Goal: Task Accomplishment & Management: Manage account settings

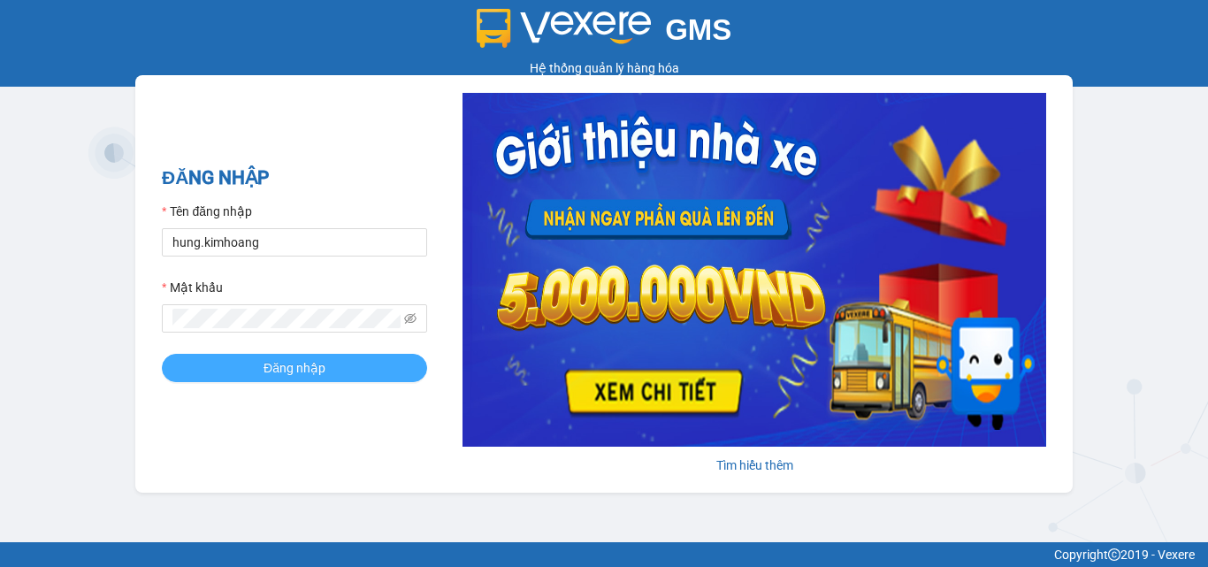
click at [287, 366] on span "Đăng nhập" at bounding box center [294, 367] width 62 height 19
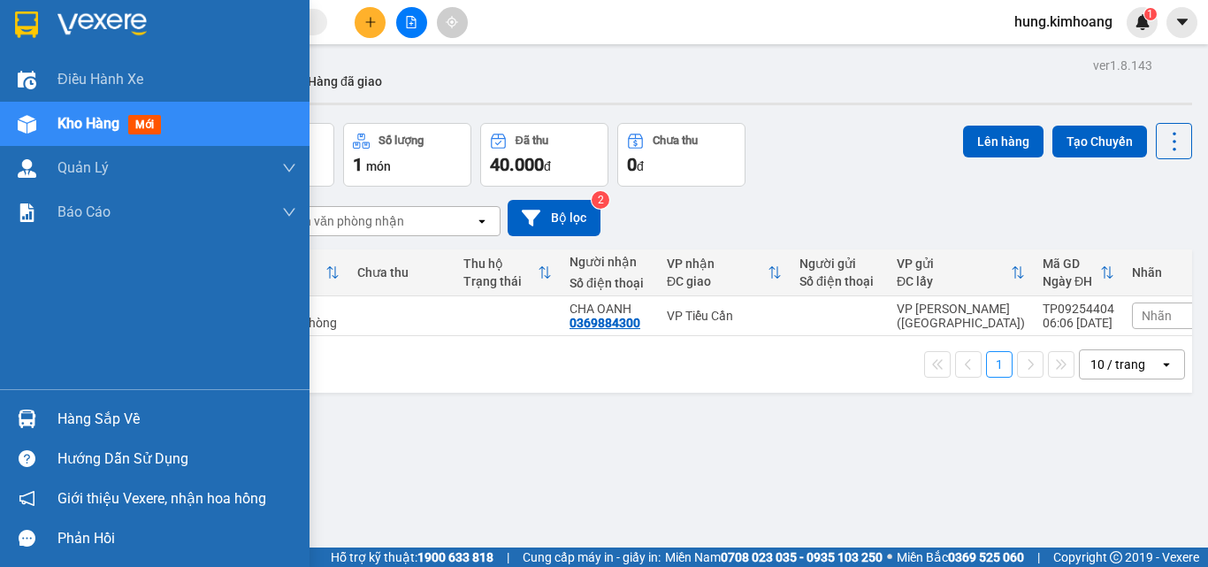
click at [101, 411] on div "Hàng sắp về" at bounding box center [176, 419] width 239 height 27
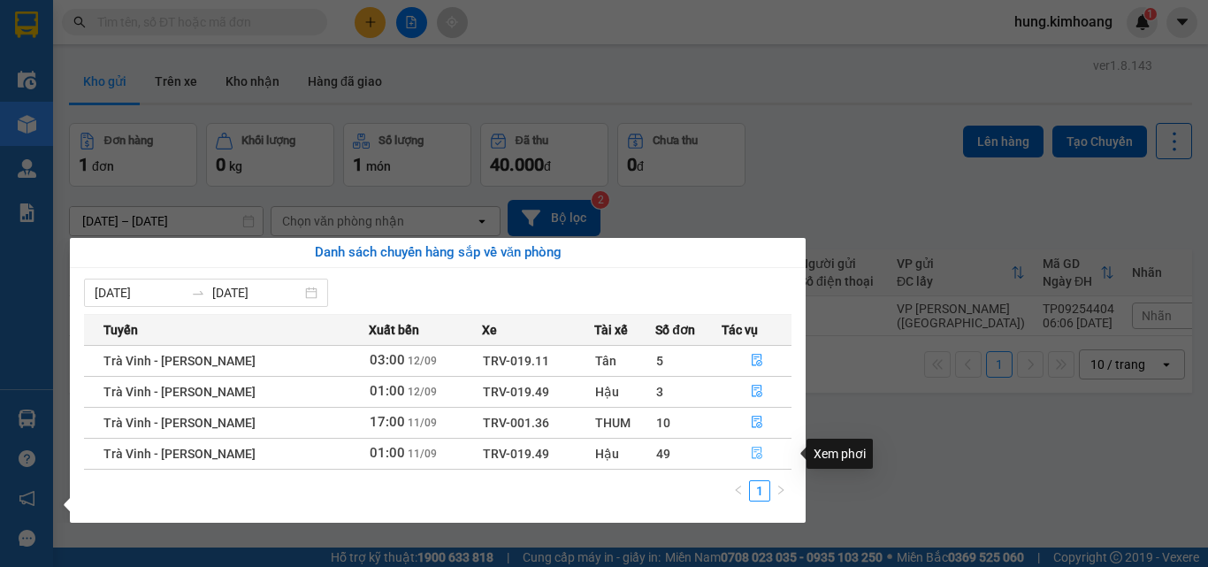
click at [758, 454] on icon "file-done" at bounding box center [757, 453] width 11 height 12
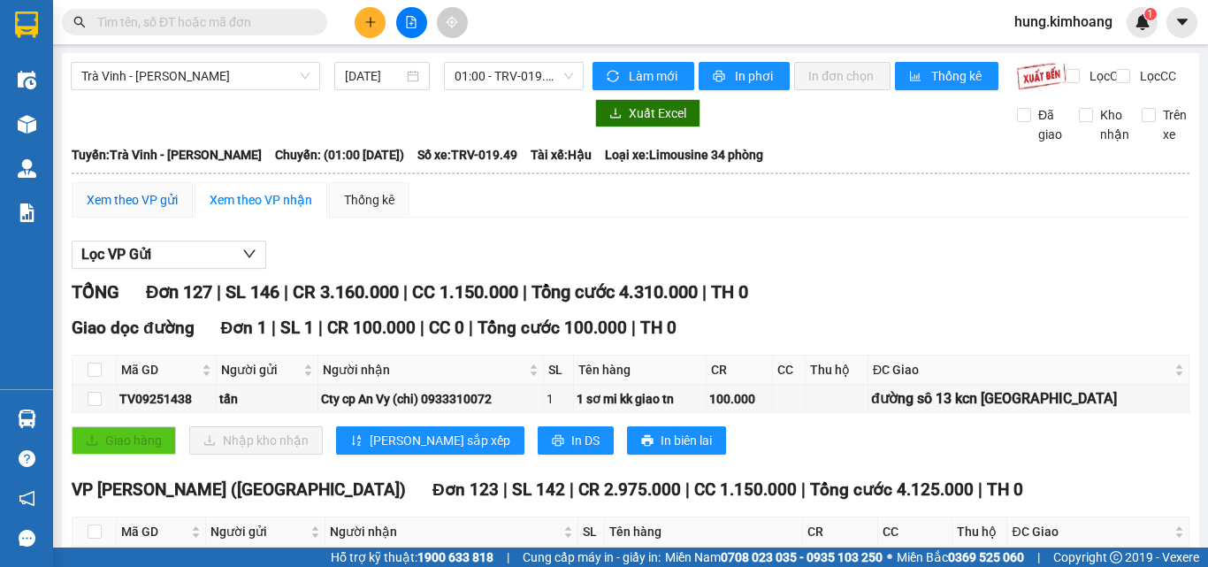
click at [157, 210] on div "Xem theo VP gửi" at bounding box center [132, 199] width 91 height 19
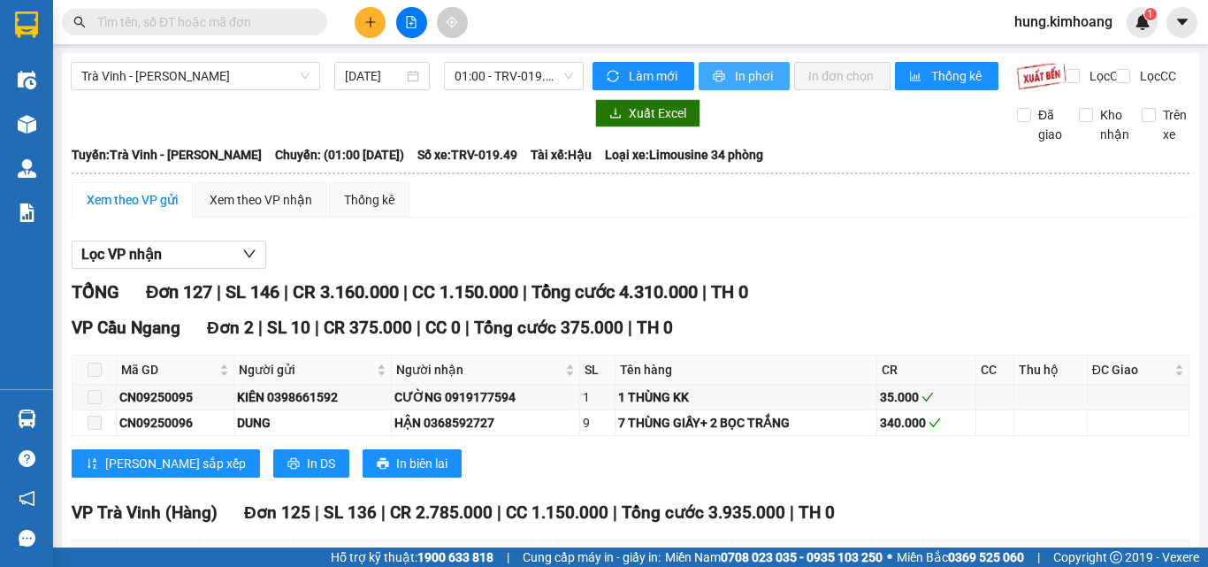
click at [737, 73] on span "In phơi" at bounding box center [755, 75] width 41 height 19
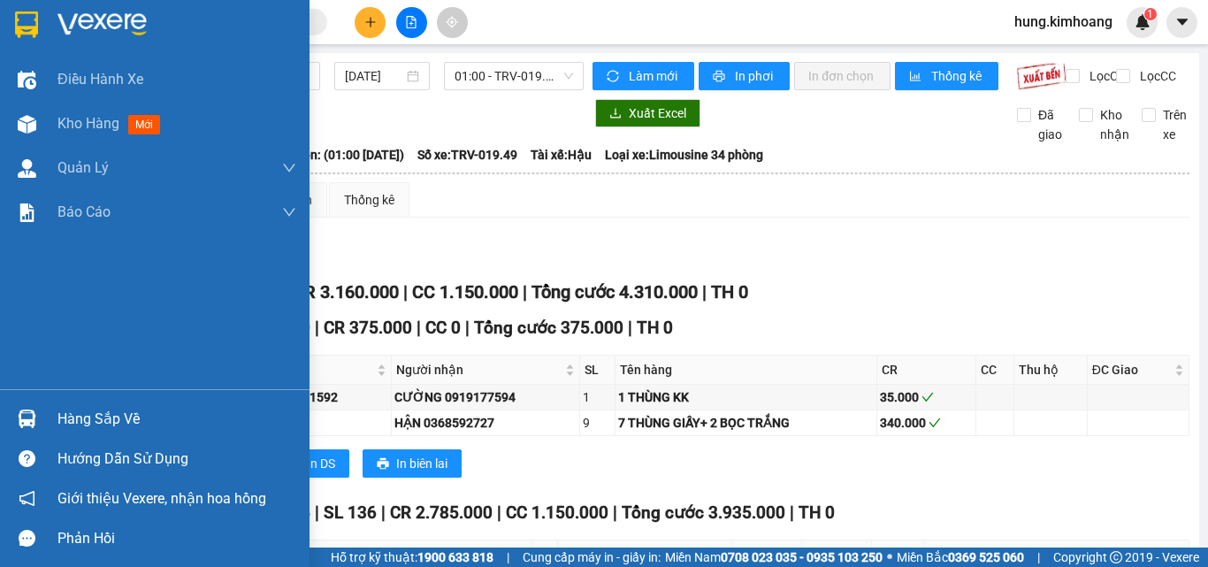
drag, startPoint x: 69, startPoint y: 423, endPoint x: 140, endPoint y: 451, distance: 76.2
click at [69, 423] on div "Hàng sắp về" at bounding box center [176, 419] width 239 height 27
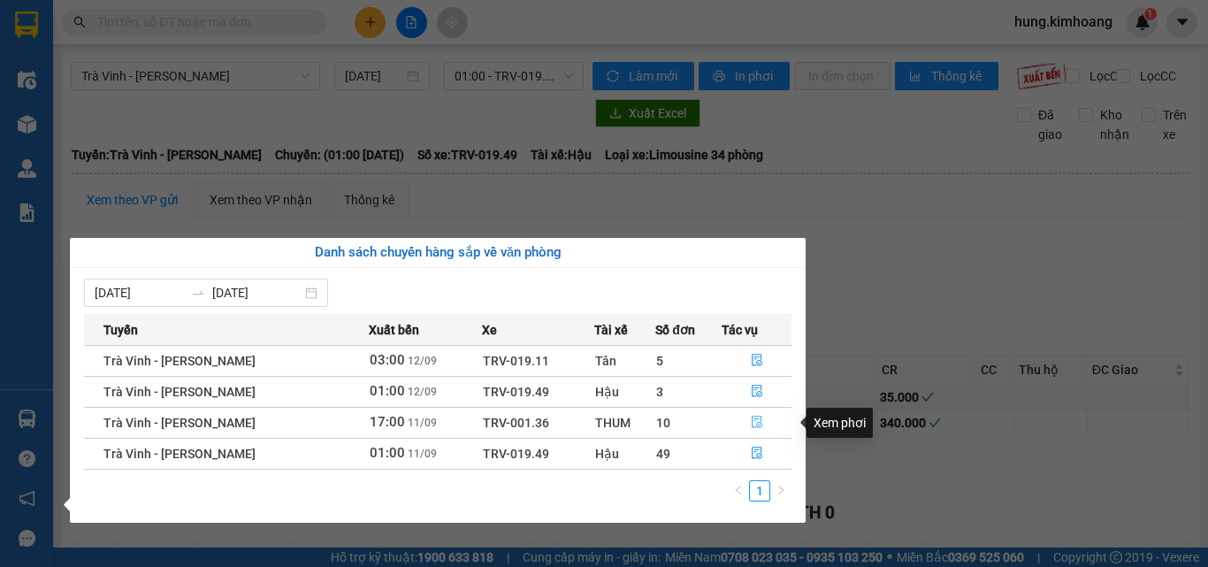
click at [755, 425] on icon "file-done" at bounding box center [757, 422] width 12 height 12
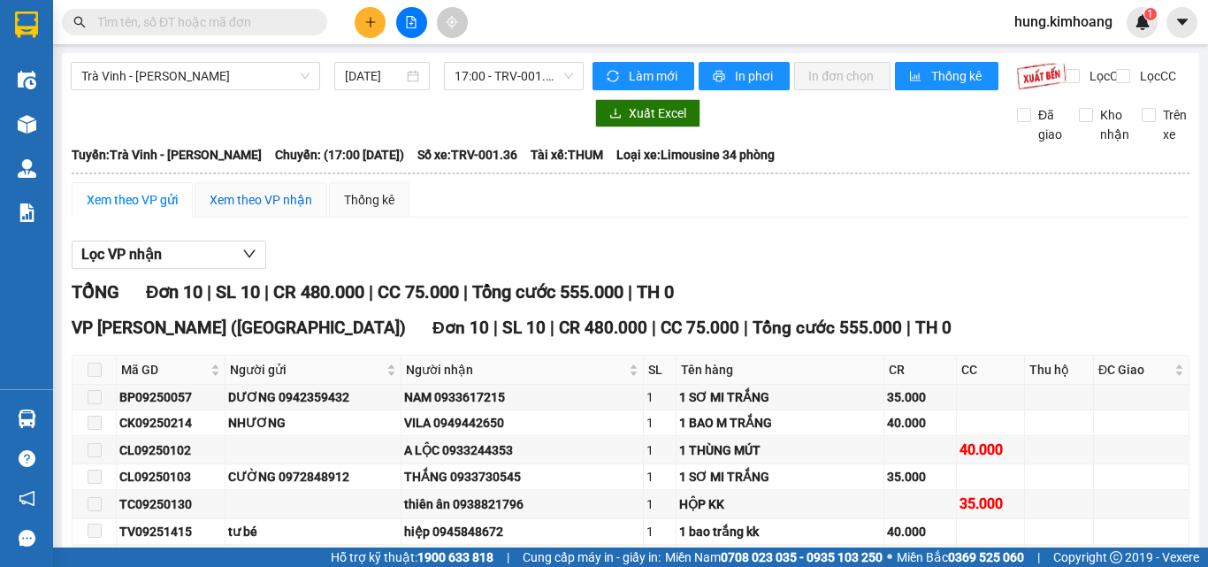
click at [262, 210] on div "Xem theo VP nhận" at bounding box center [261, 199] width 103 height 19
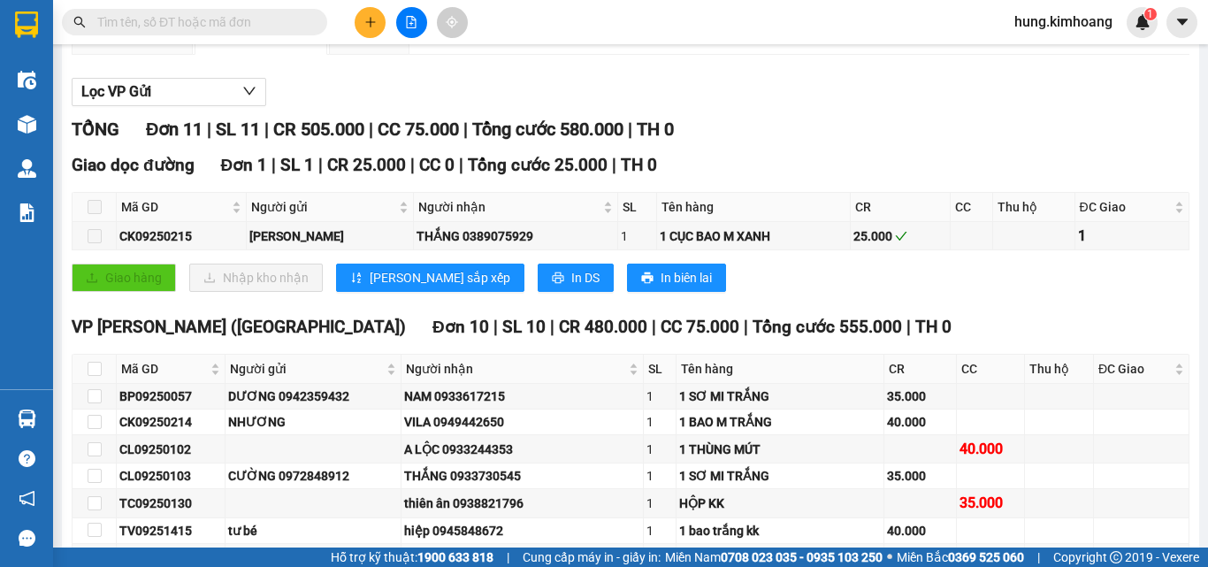
scroll to position [177, 0]
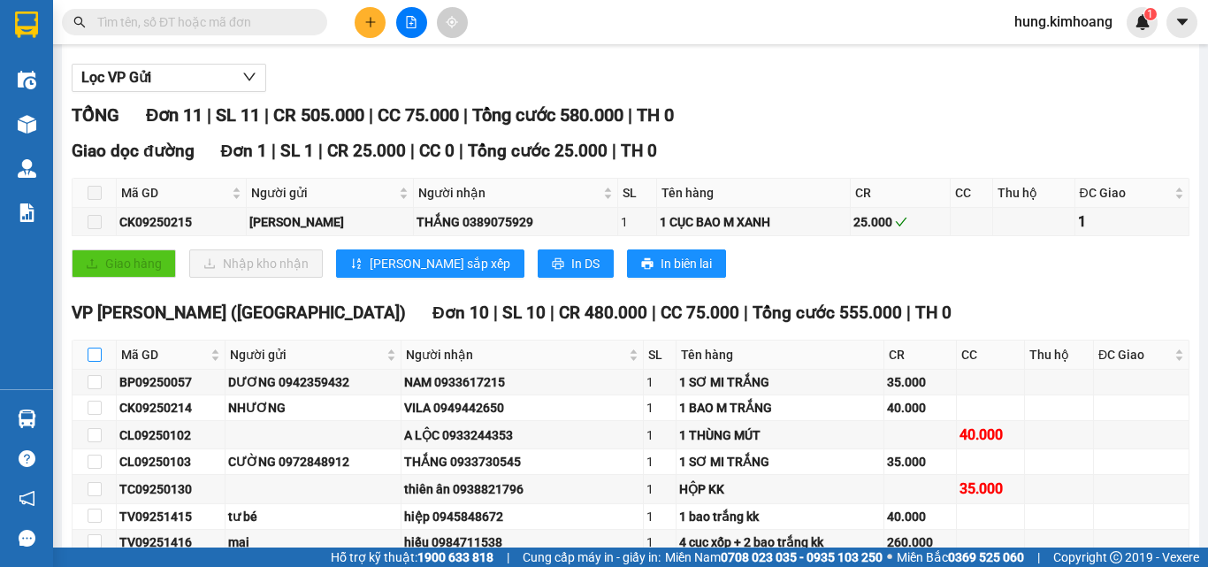
click at [95, 362] on input "checkbox" at bounding box center [95, 354] width 14 height 14
checkbox input "true"
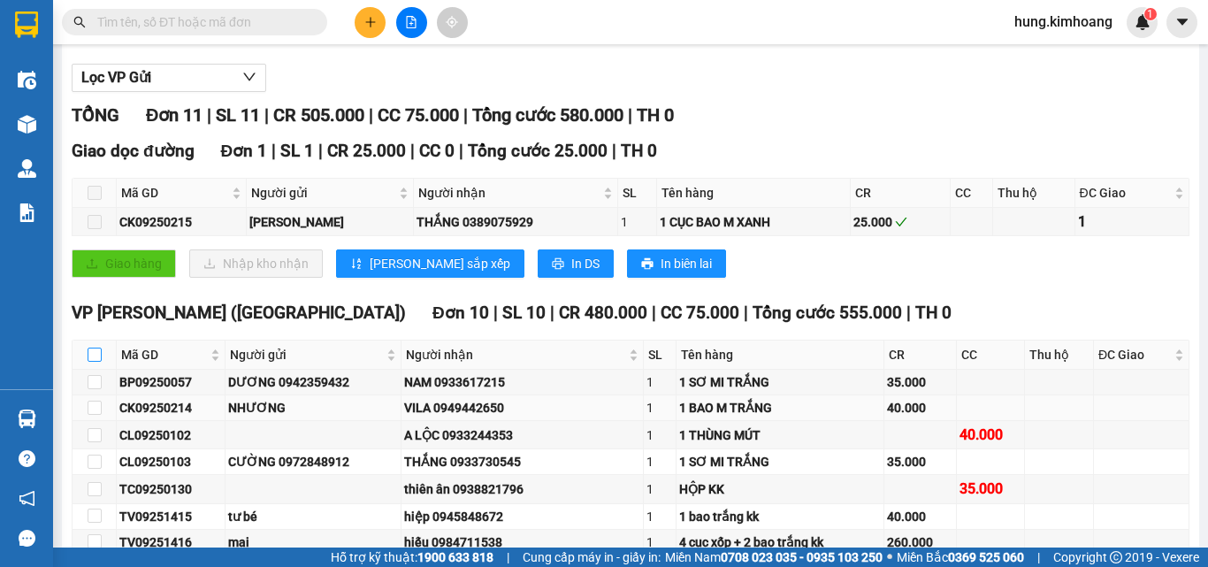
checkbox input "true"
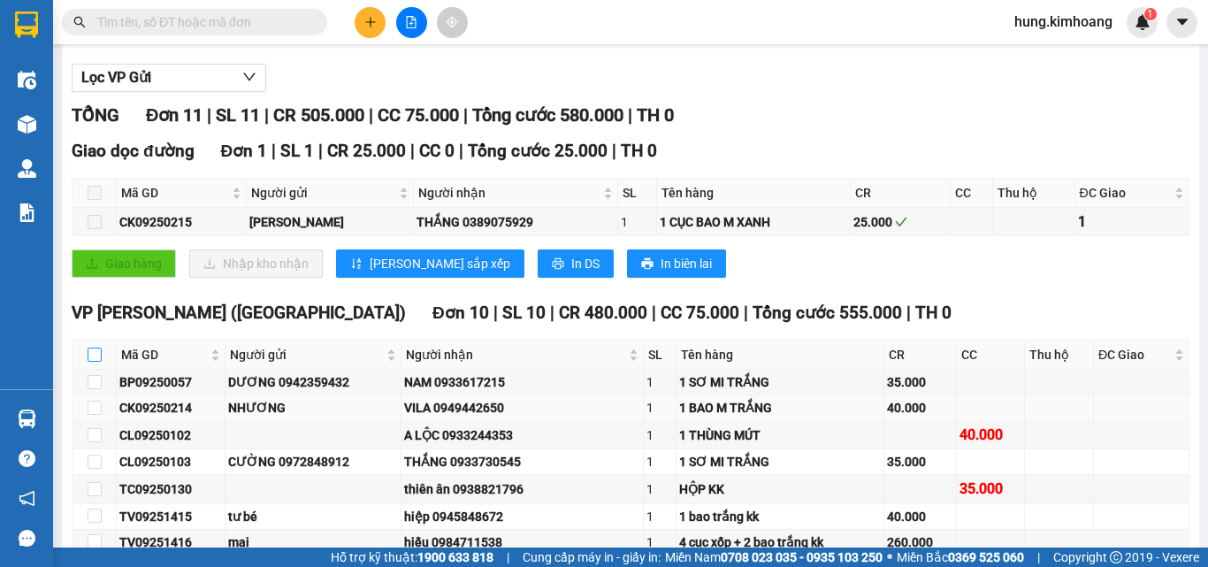
checkbox input "true"
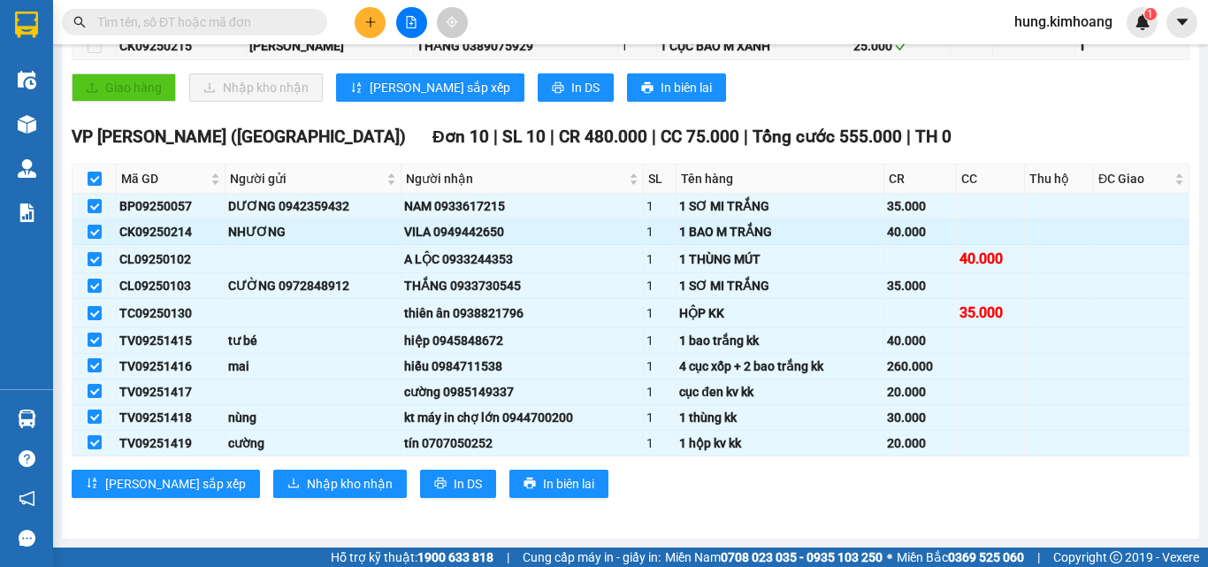
scroll to position [368, 0]
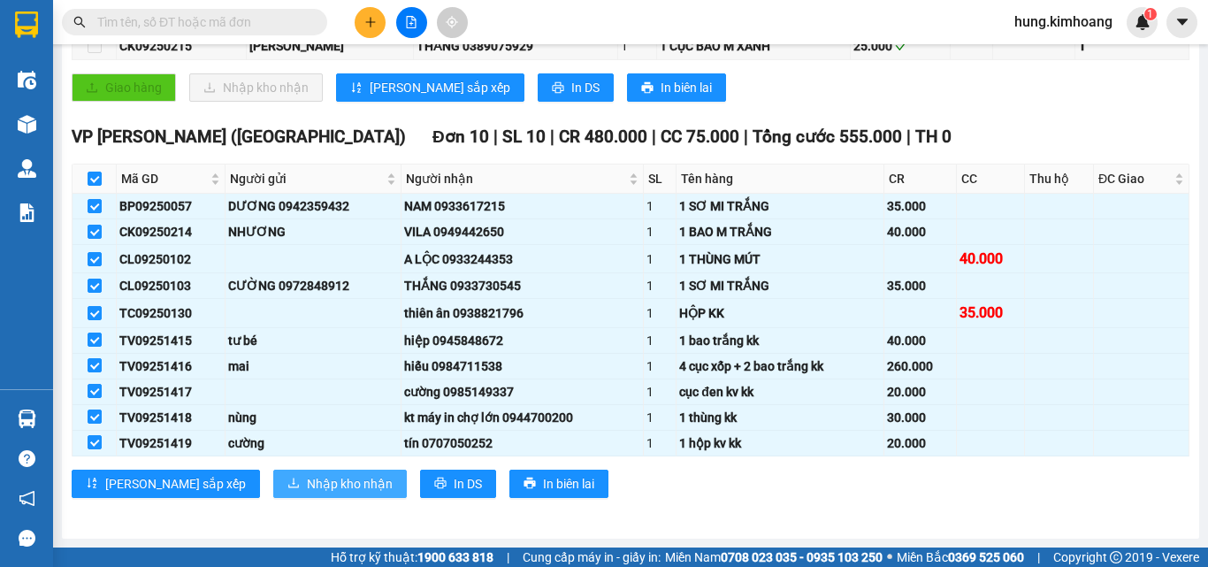
drag, startPoint x: 272, startPoint y: 478, endPoint x: 256, endPoint y: 478, distance: 16.8
click at [307, 479] on span "Nhập kho nhận" at bounding box center [350, 483] width 86 height 19
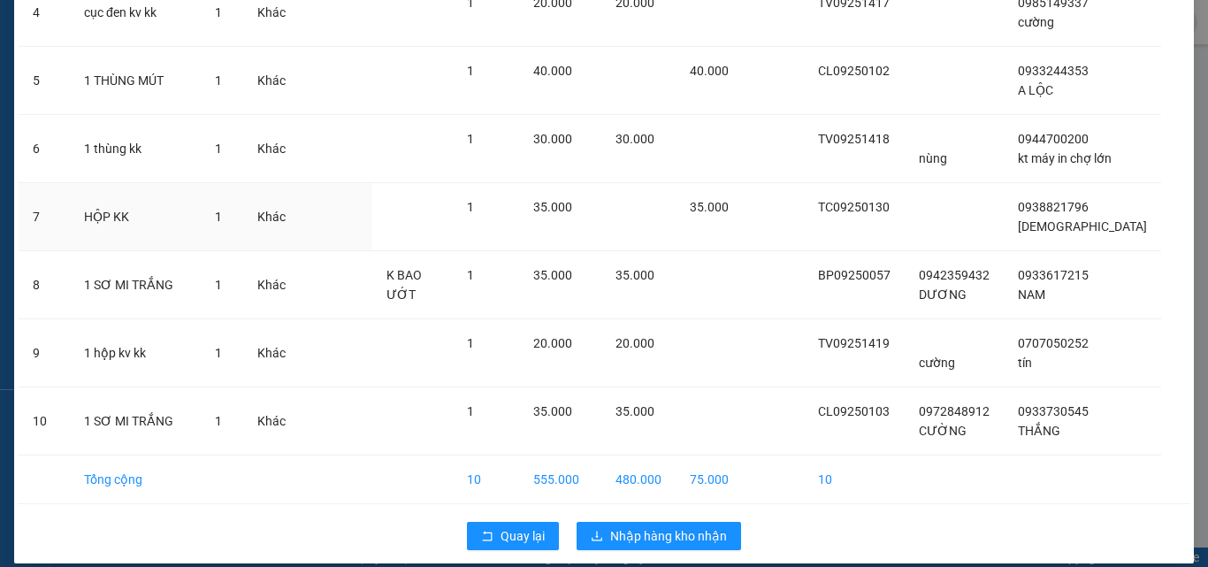
scroll to position [411, 0]
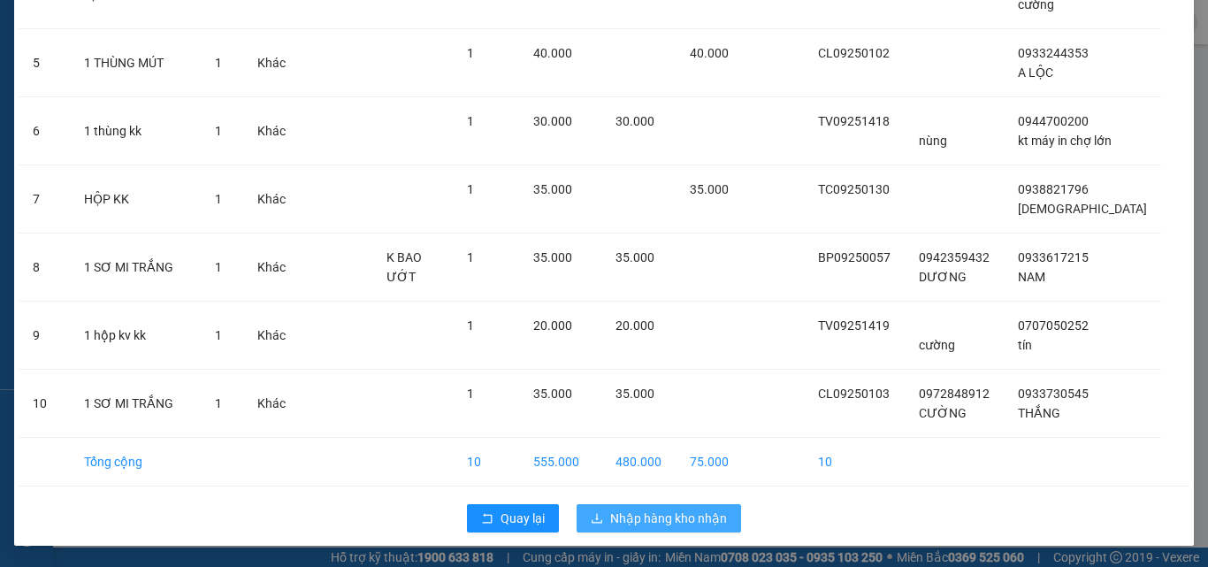
click at [612, 519] on span "Nhập hàng kho nhận" at bounding box center [668, 517] width 117 height 19
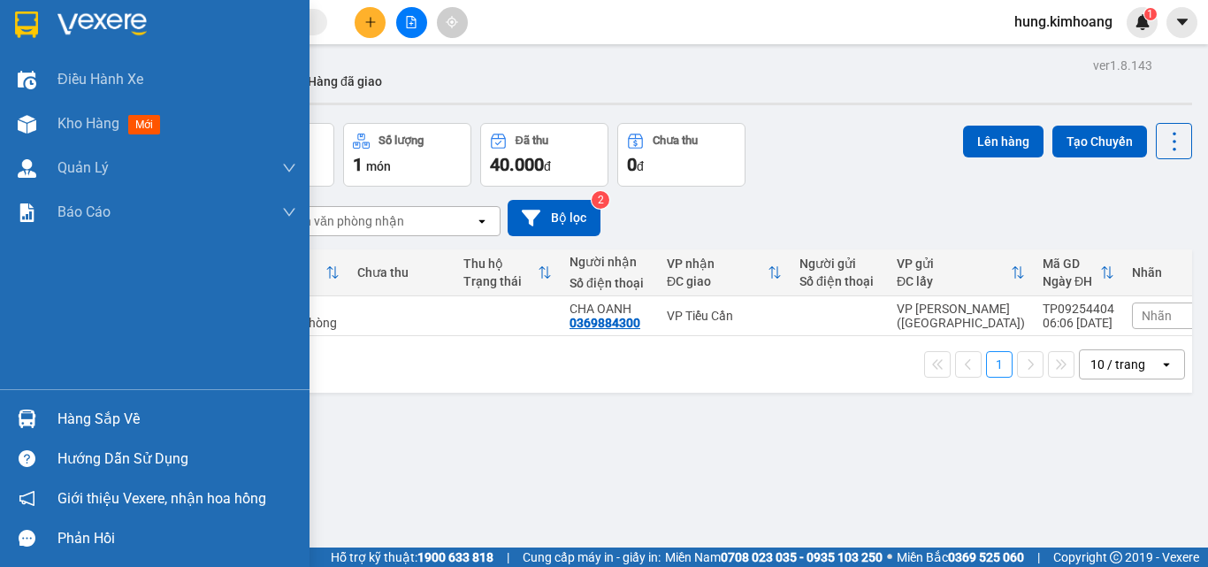
click at [66, 416] on div "Hàng sắp về" at bounding box center [176, 419] width 239 height 27
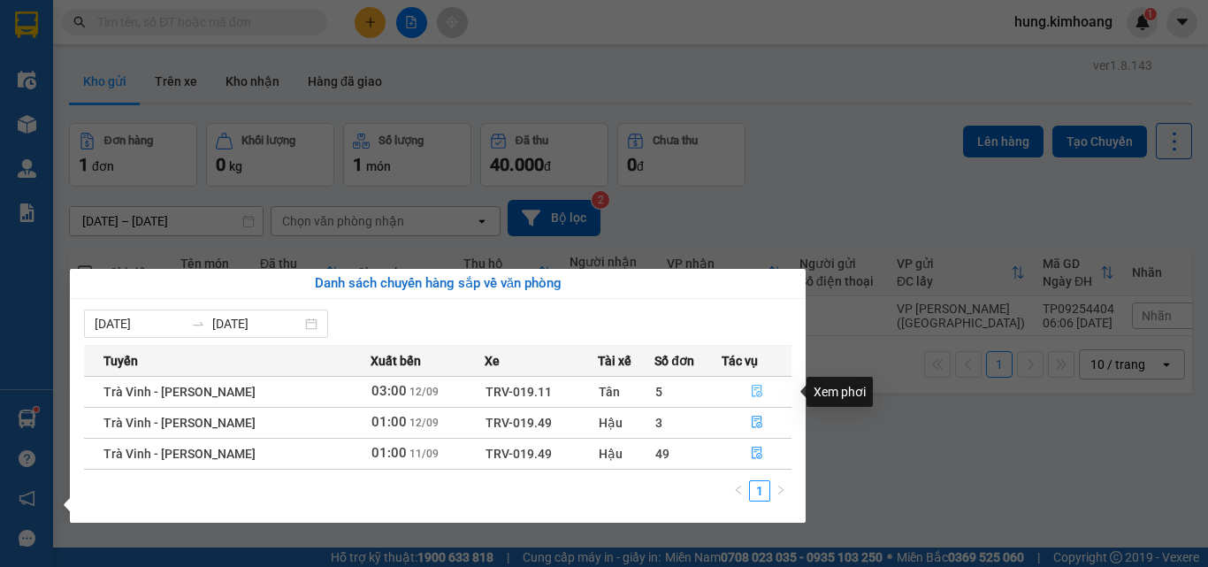
click at [758, 391] on icon "file-done" at bounding box center [757, 391] width 11 height 12
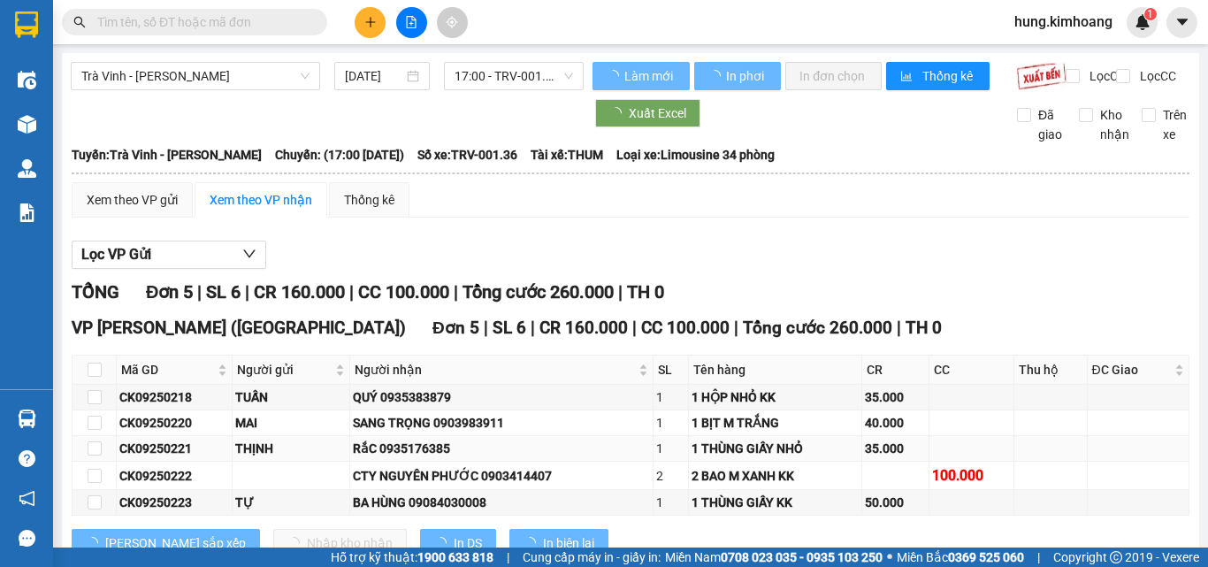
type input "[DATE]"
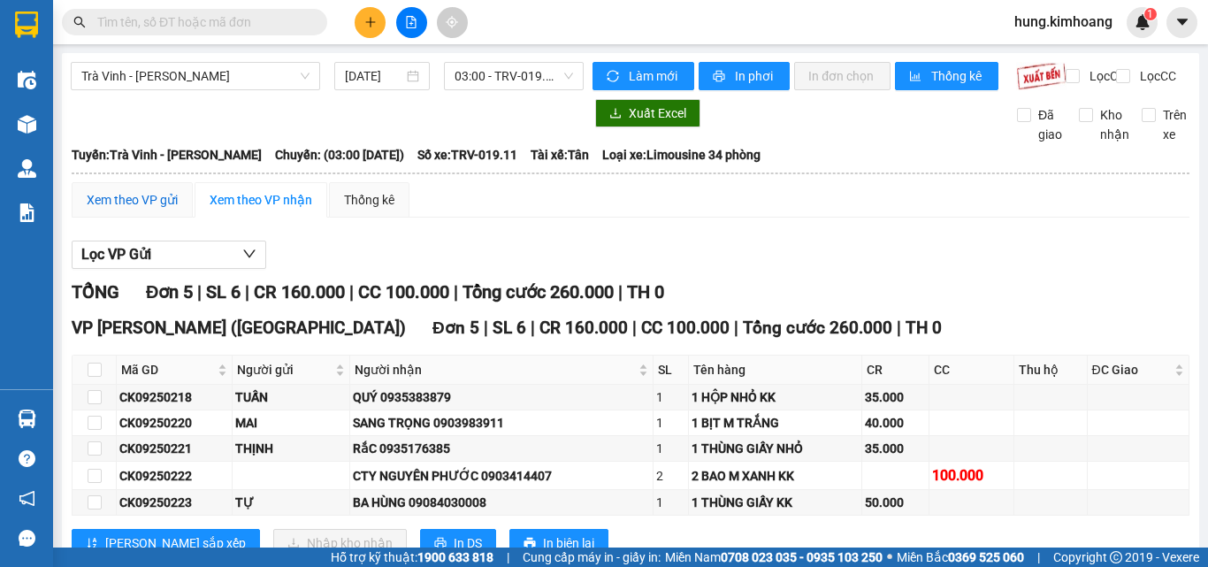
click at [139, 210] on div "Xem theo VP gửi" at bounding box center [132, 199] width 91 height 19
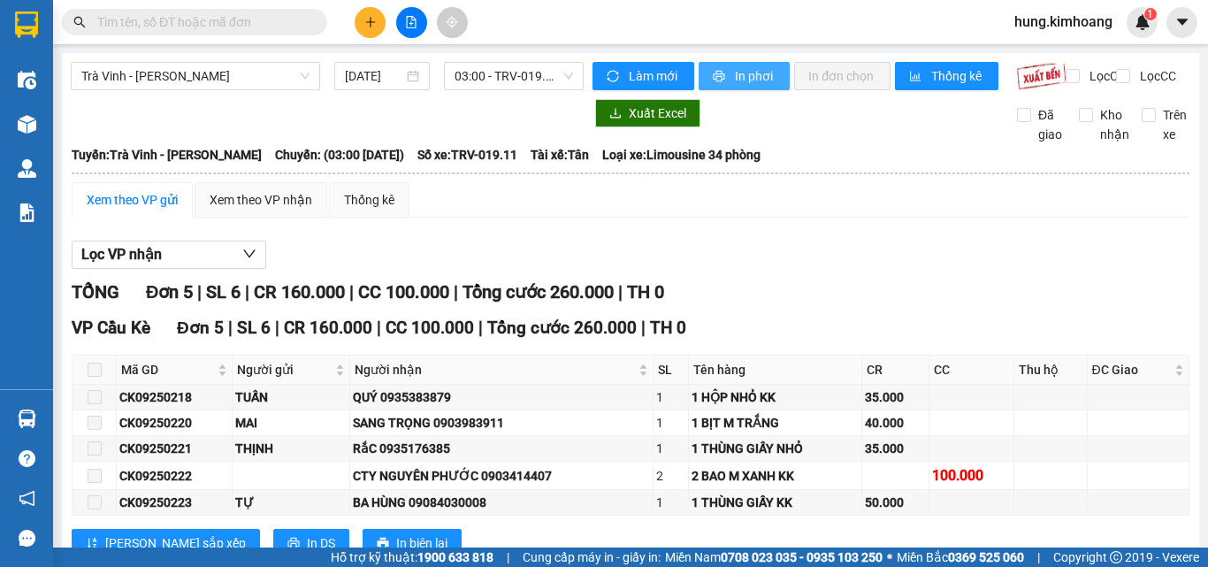
click at [758, 69] on span "In phơi" at bounding box center [755, 75] width 41 height 19
click at [739, 82] on span "In phơi" at bounding box center [755, 75] width 41 height 19
click at [248, 210] on div "Xem theo VP nhận" at bounding box center [261, 199] width 103 height 19
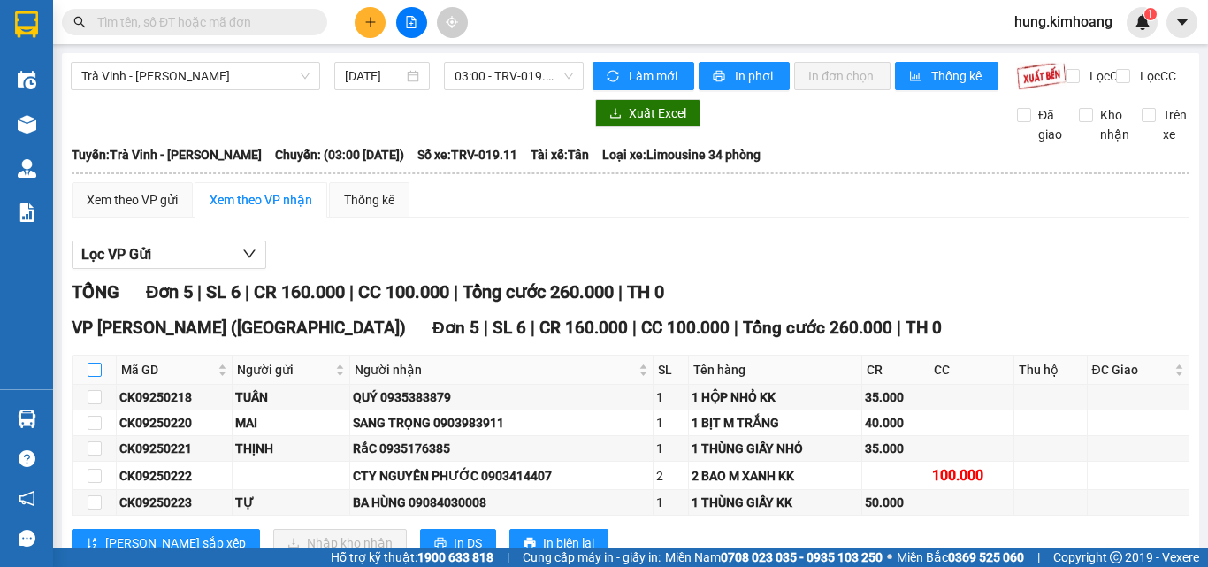
click at [100, 377] on input "checkbox" at bounding box center [95, 370] width 14 height 14
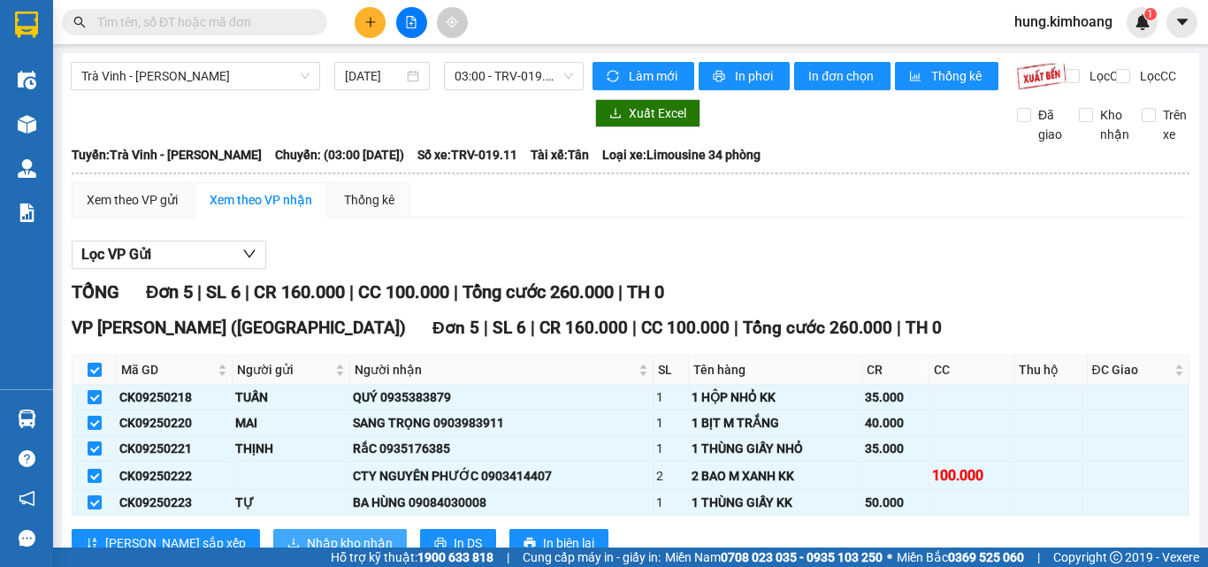
click at [307, 533] on span "Nhập kho nhận" at bounding box center [350, 542] width 86 height 19
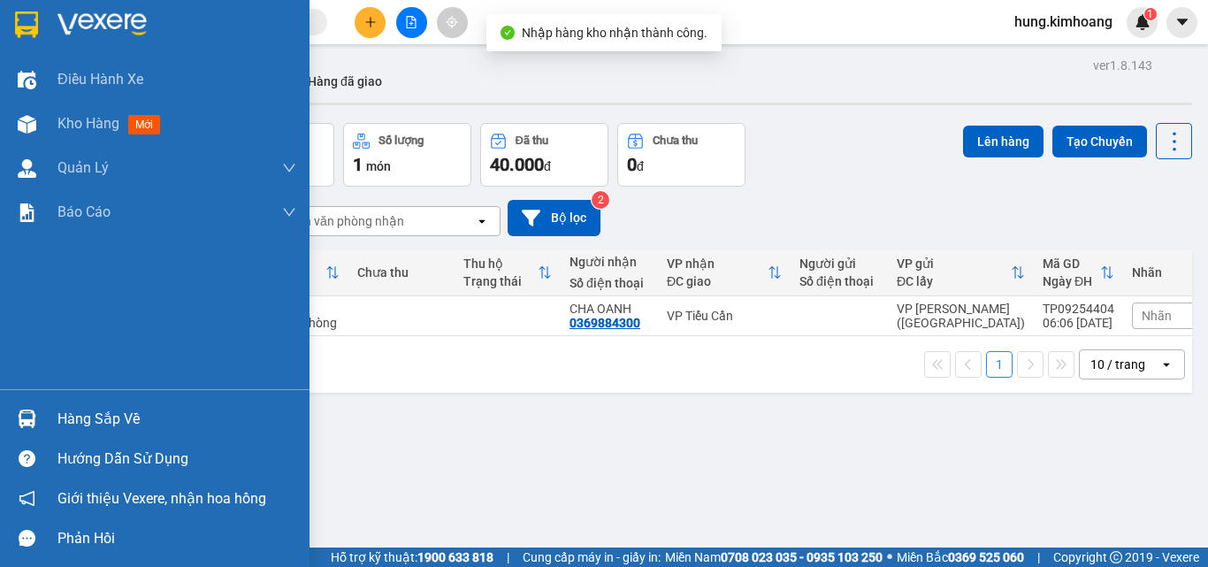
click at [74, 420] on div "Hàng sắp về" at bounding box center [176, 419] width 239 height 27
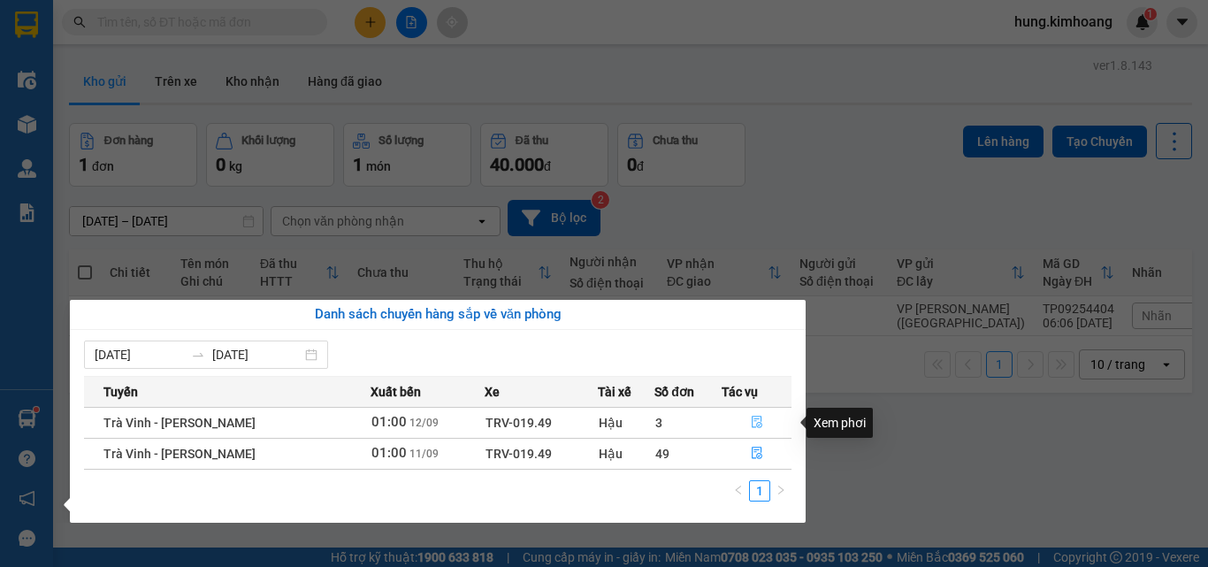
click at [755, 420] on icon "file-done" at bounding box center [757, 422] width 12 height 12
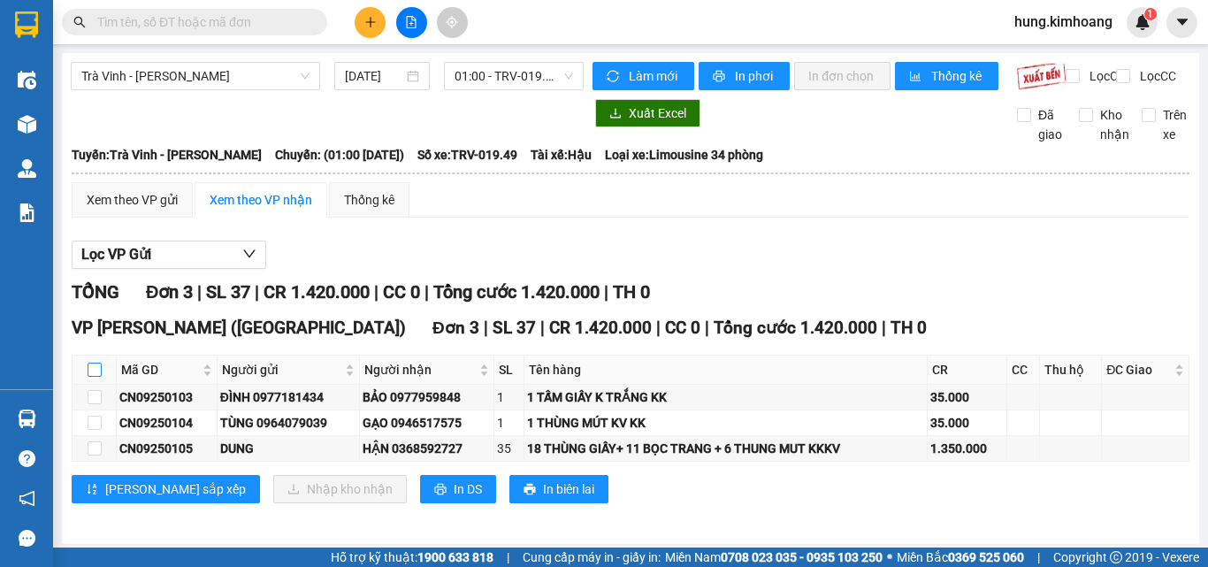
click at [95, 377] on input "checkbox" at bounding box center [95, 370] width 14 height 14
checkbox input "true"
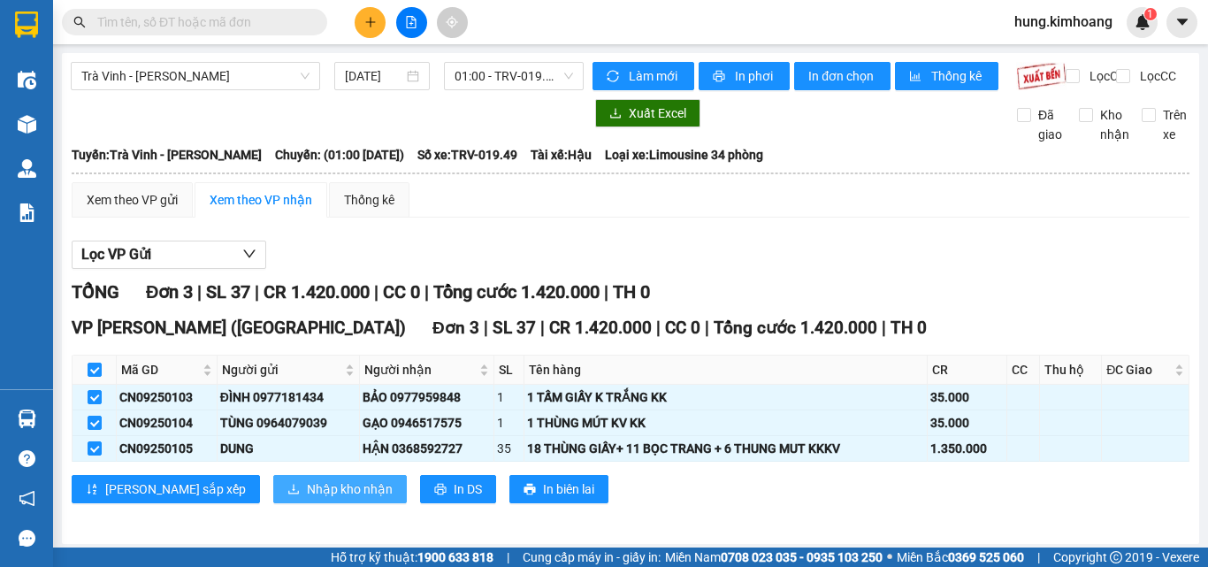
click at [307, 496] on span "Nhập kho nhận" at bounding box center [350, 488] width 86 height 19
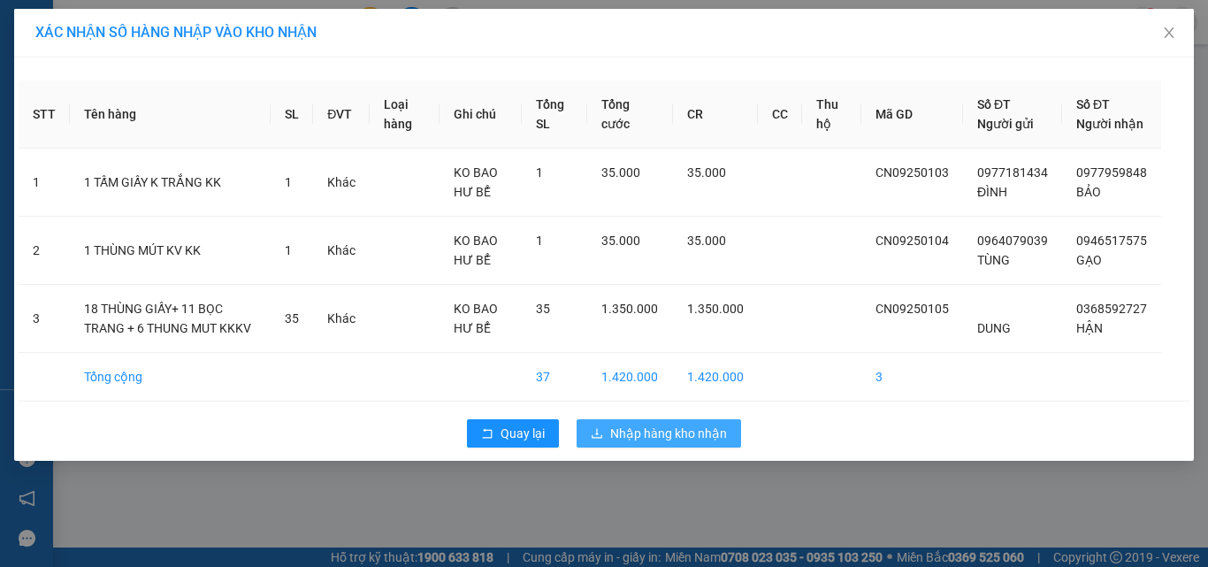
click at [692, 443] on span "Nhập hàng kho nhận" at bounding box center [668, 433] width 117 height 19
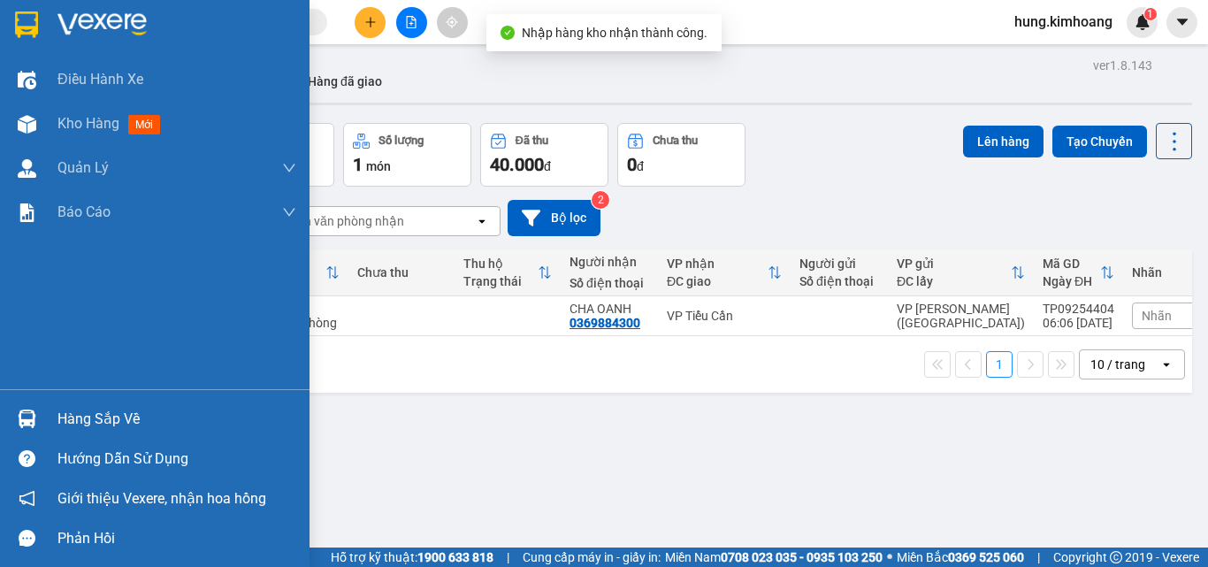
click at [87, 420] on div "Hàng sắp về" at bounding box center [176, 419] width 239 height 27
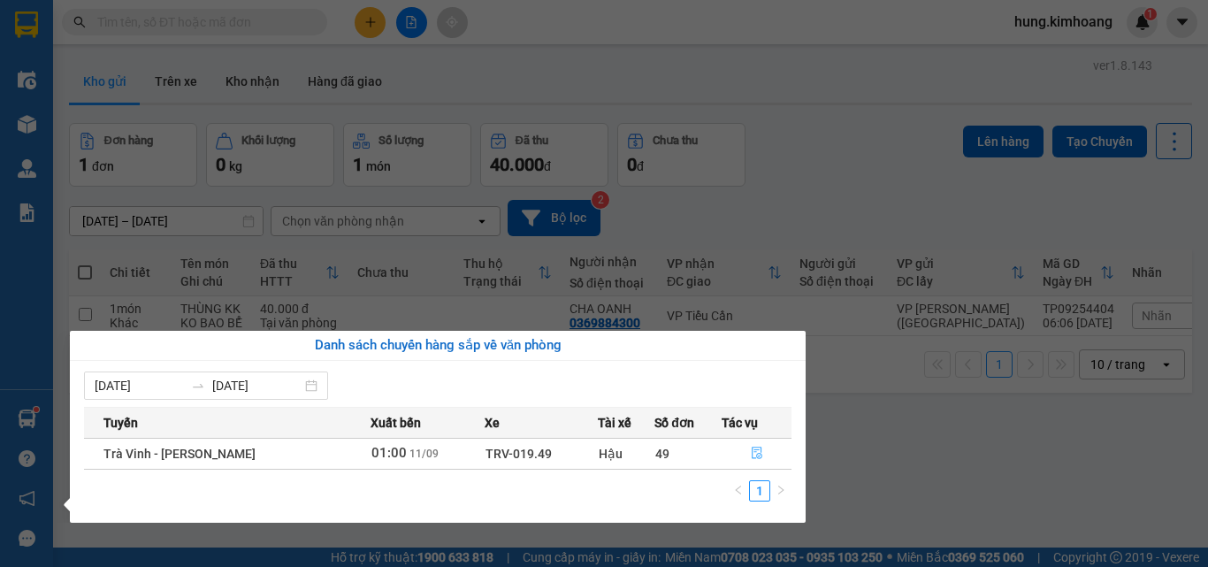
click at [762, 452] on button "button" at bounding box center [756, 453] width 69 height 28
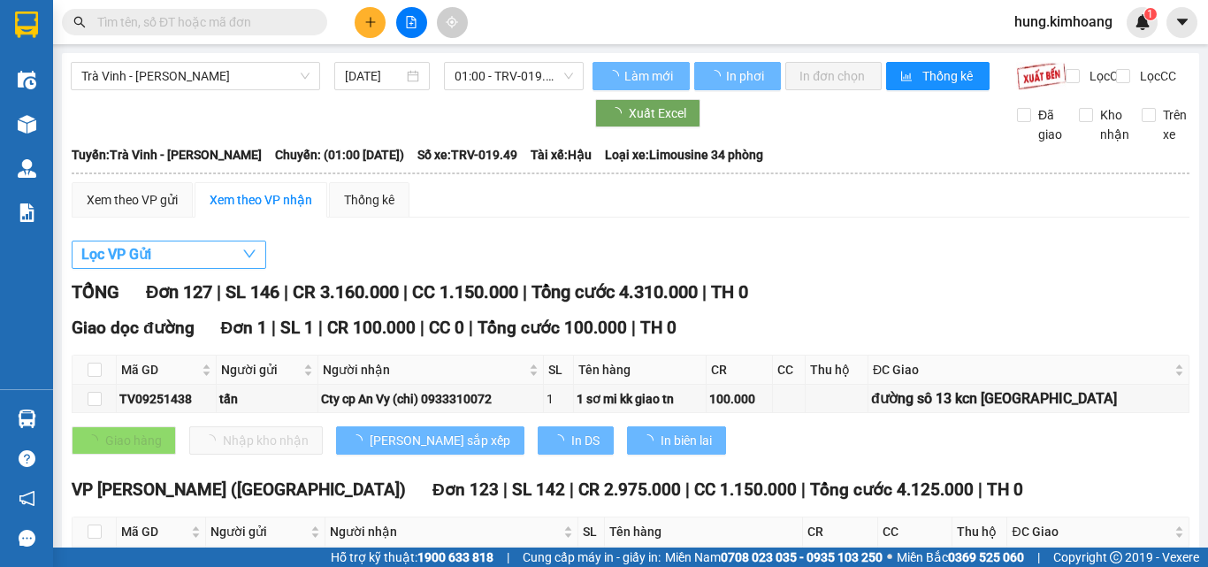
type input "[DATE]"
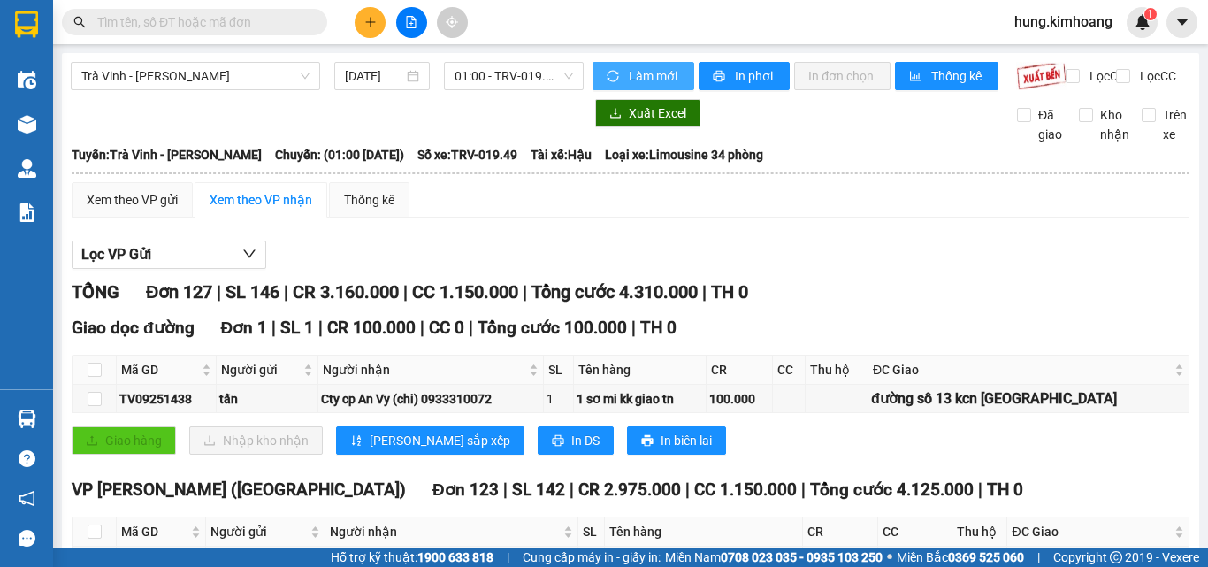
click at [649, 78] on span "Làm mới" at bounding box center [654, 75] width 51 height 19
click at [95, 524] on input "checkbox" at bounding box center [95, 531] width 14 height 14
checkbox input "true"
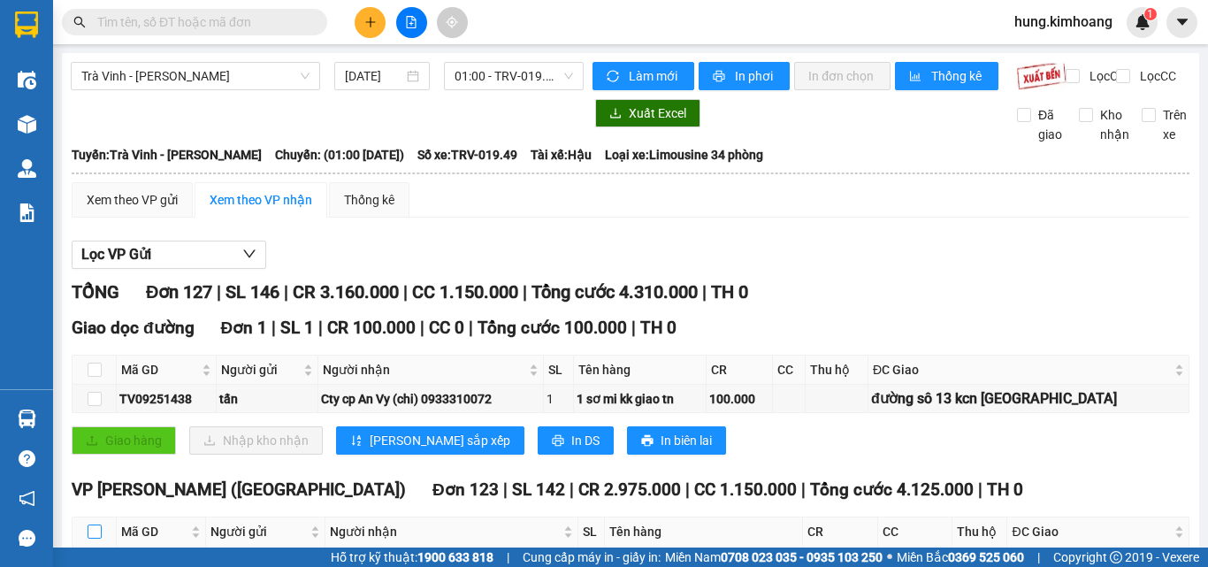
checkbox input "true"
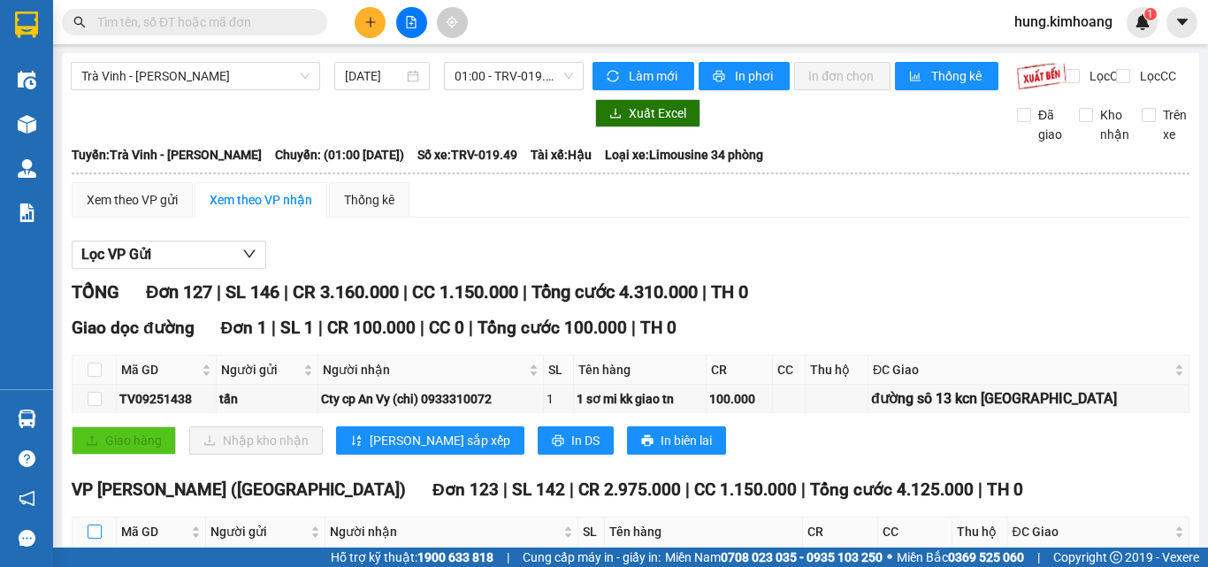
checkbox input "true"
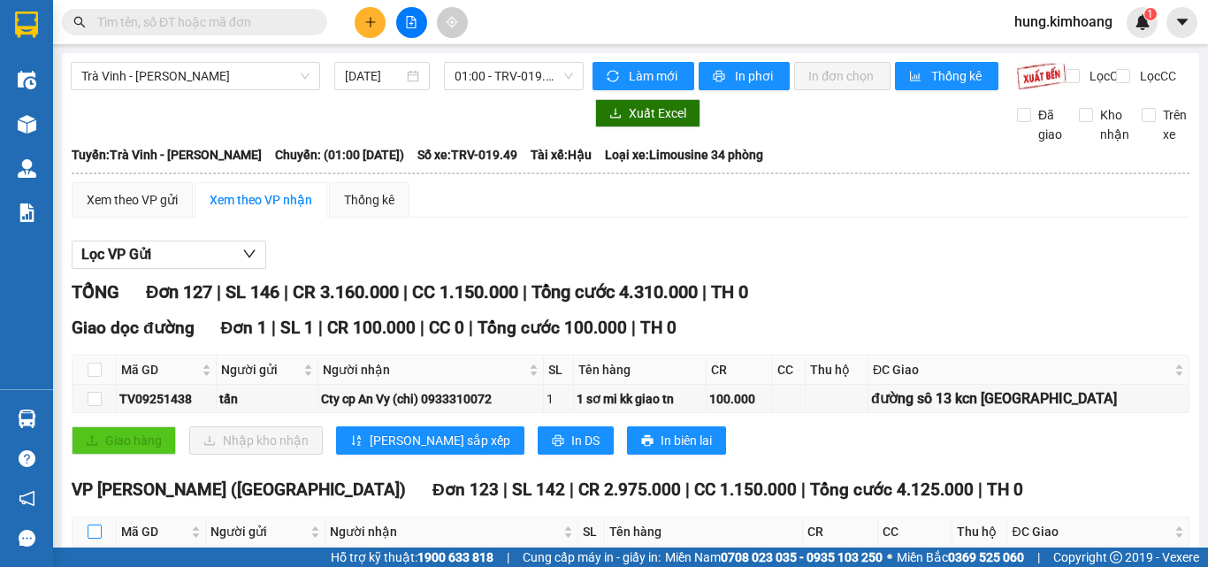
checkbox input "true"
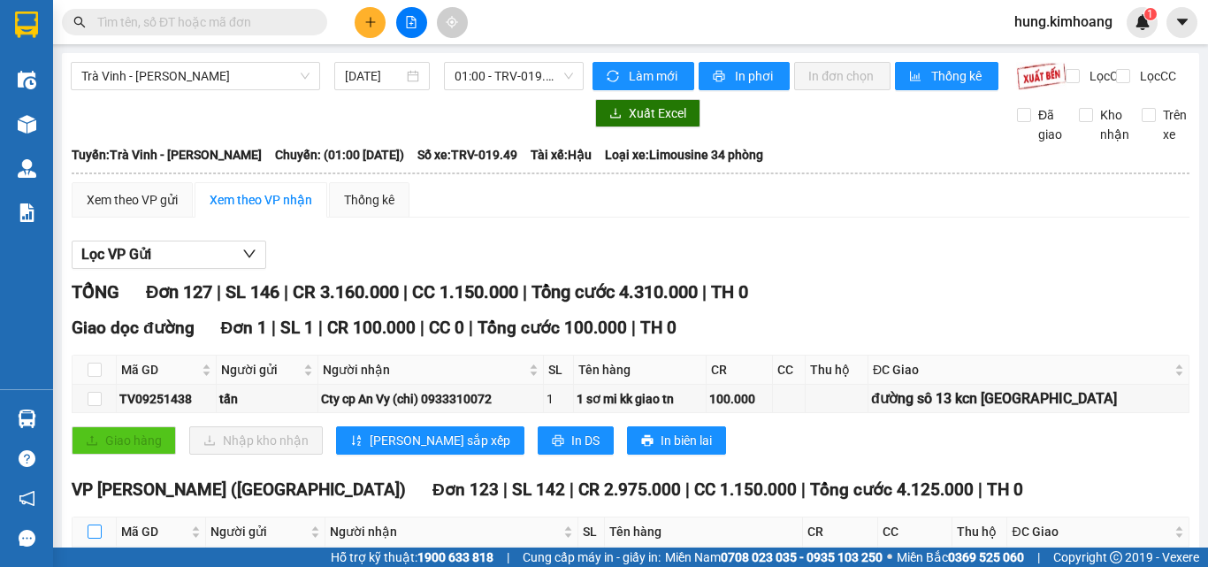
checkbox input "true"
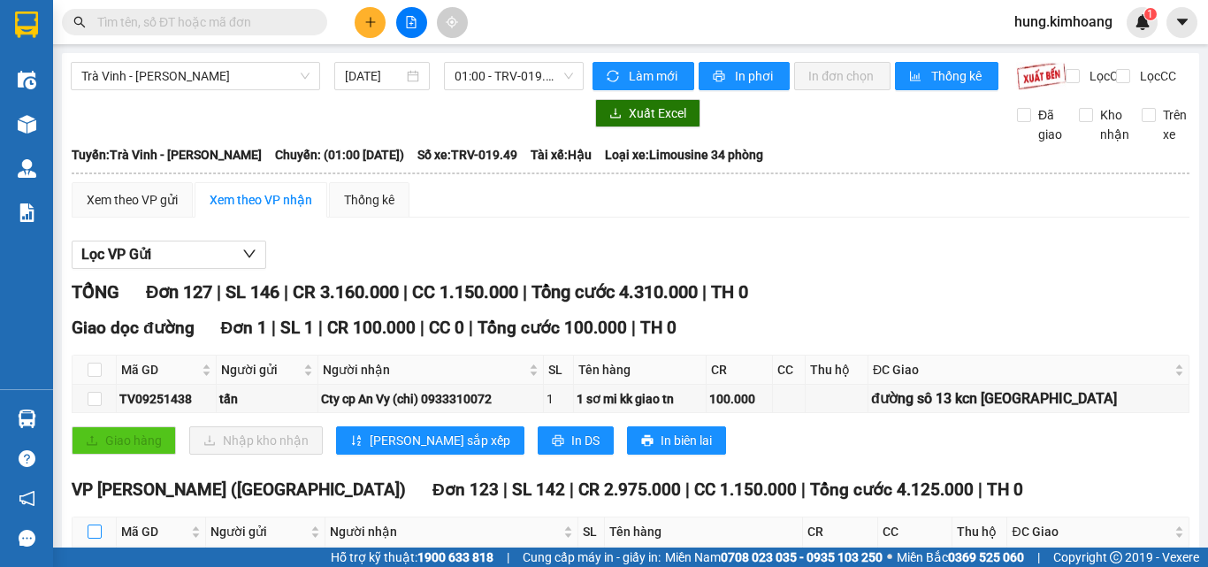
checkbox input "true"
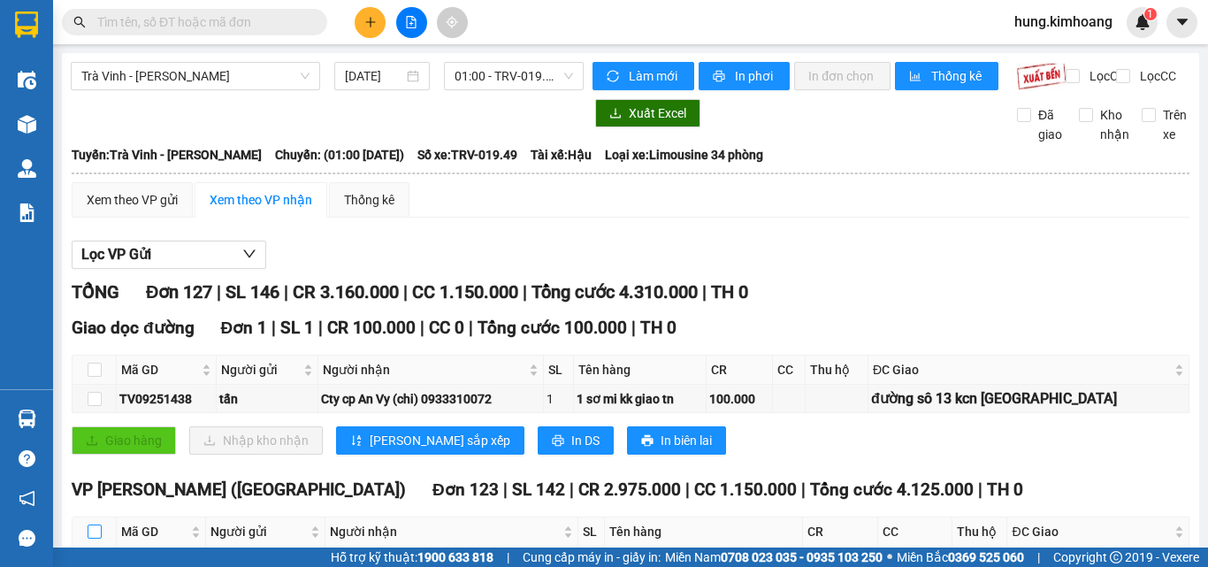
checkbox input "true"
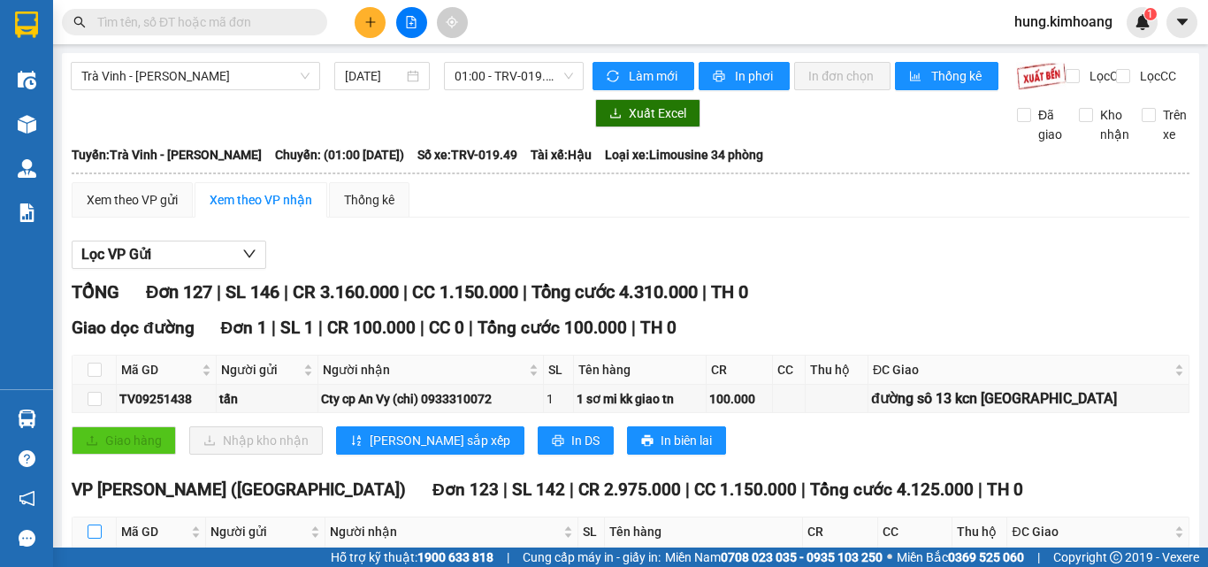
checkbox input "true"
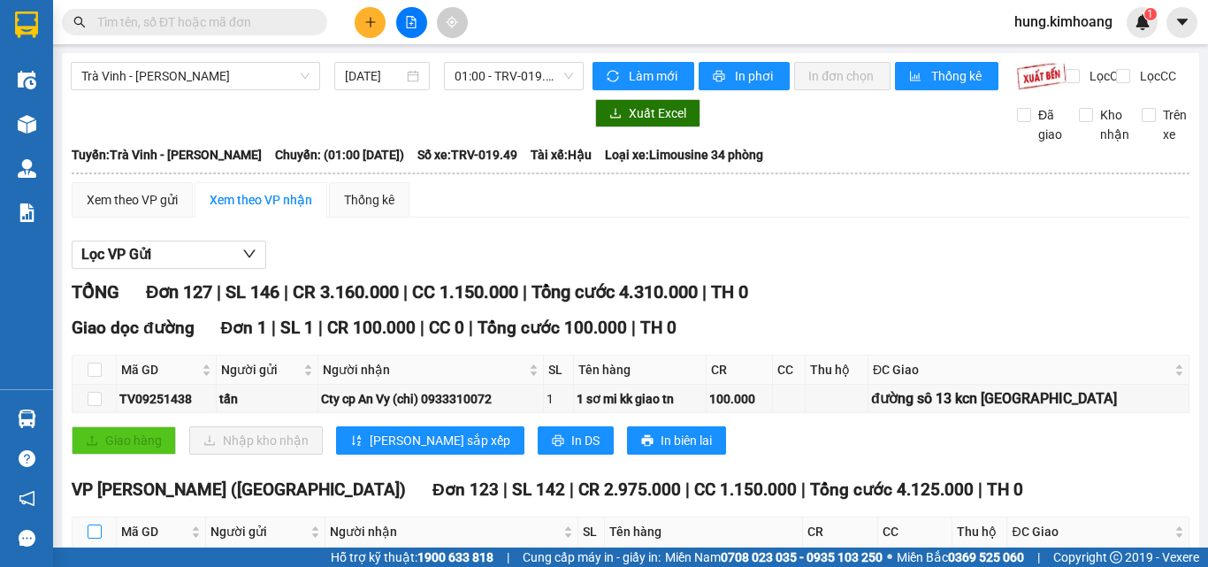
checkbox input "true"
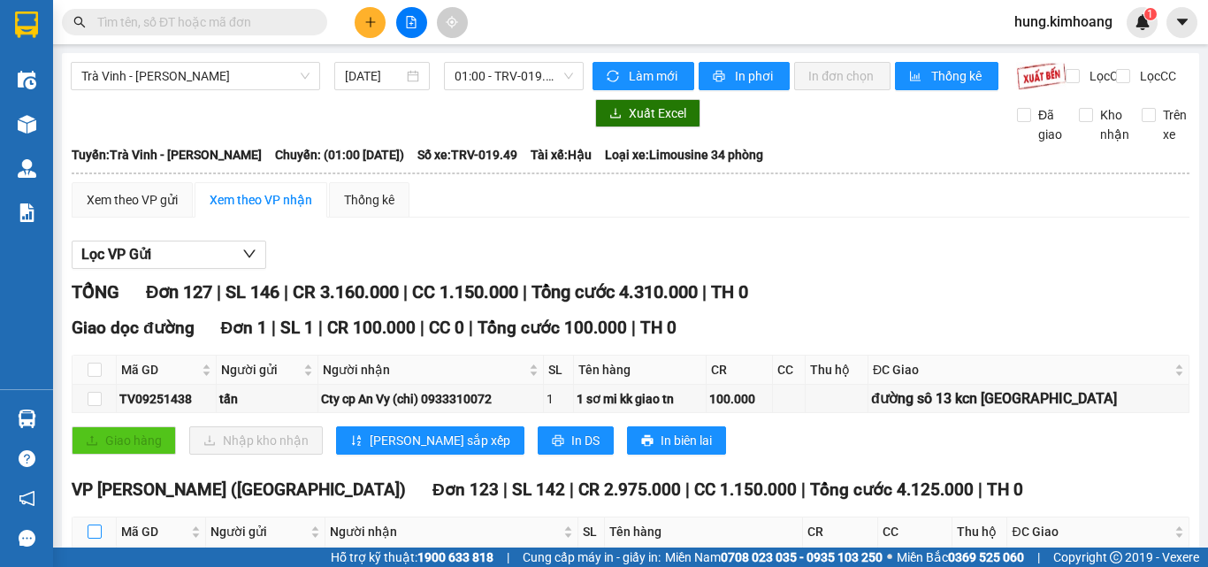
checkbox input "true"
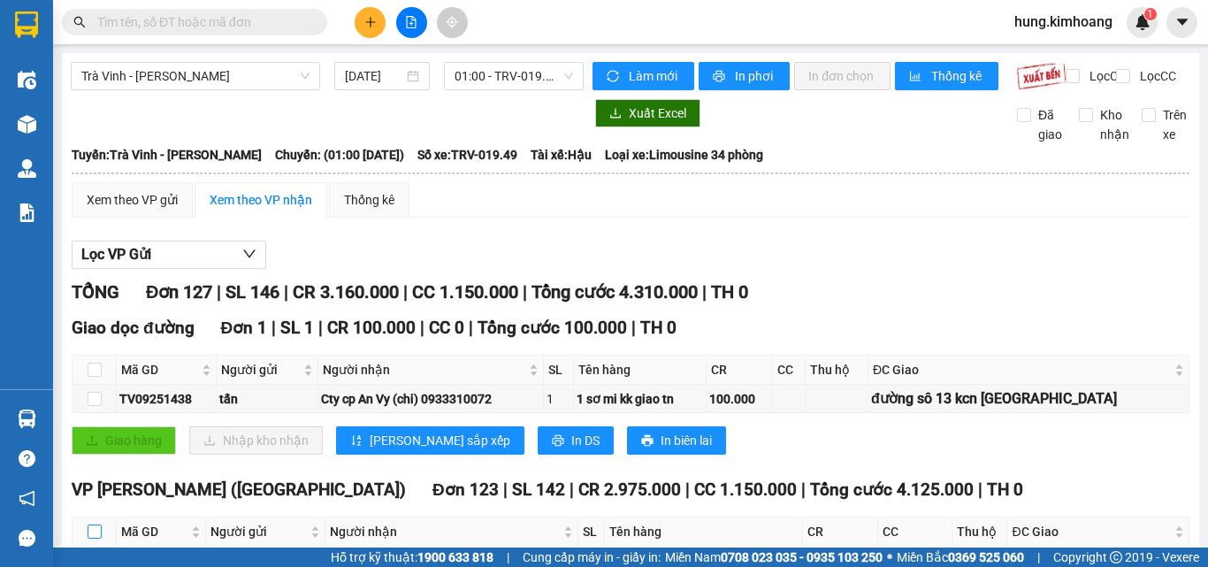
checkbox input "true"
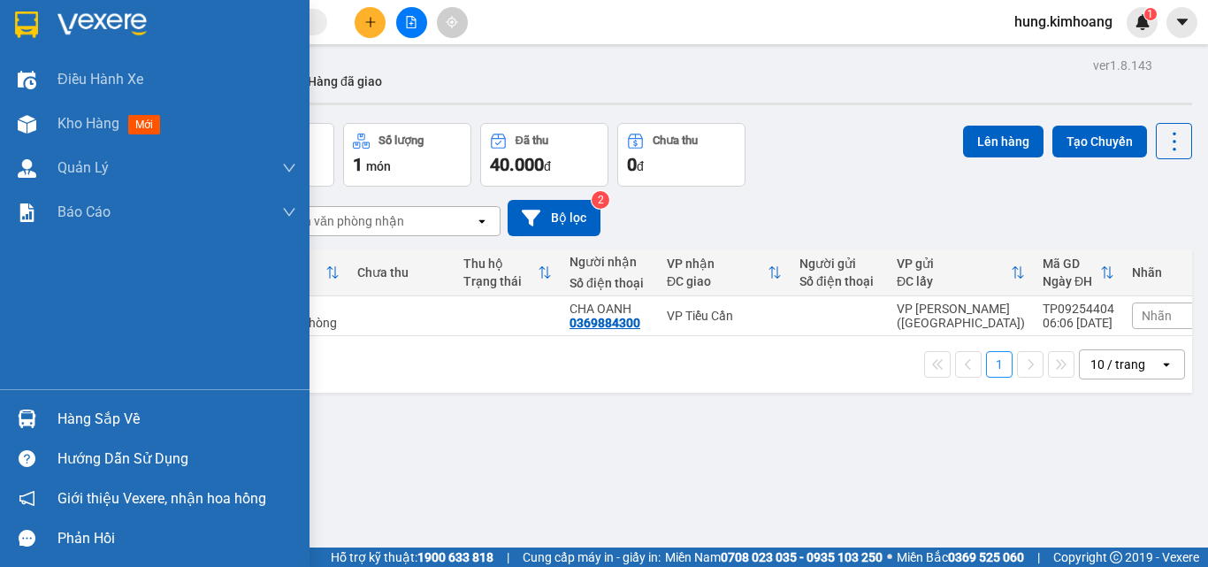
click at [81, 430] on div "Hàng sắp về" at bounding box center [176, 419] width 239 height 27
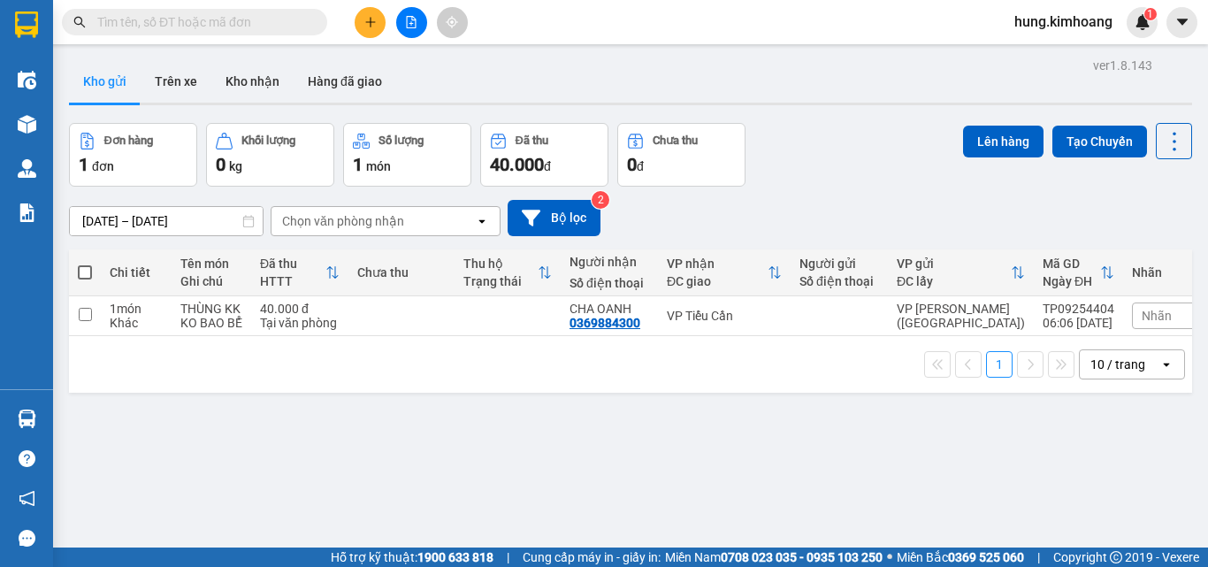
click at [798, 222] on section "Kết quả tìm kiếm ( 0 ) Bộ lọc No Data hung.kimhoang 1 Điều hành xe Kho hàng mới…" at bounding box center [604, 283] width 1208 height 567
